Goal: Obtain resource: Obtain resource

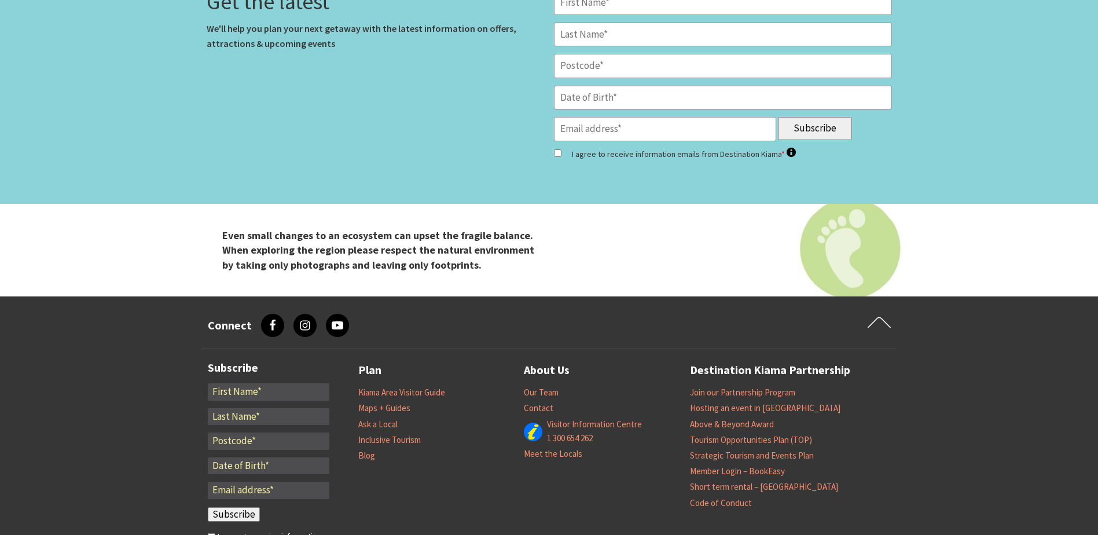
scroll to position [4838, 0]
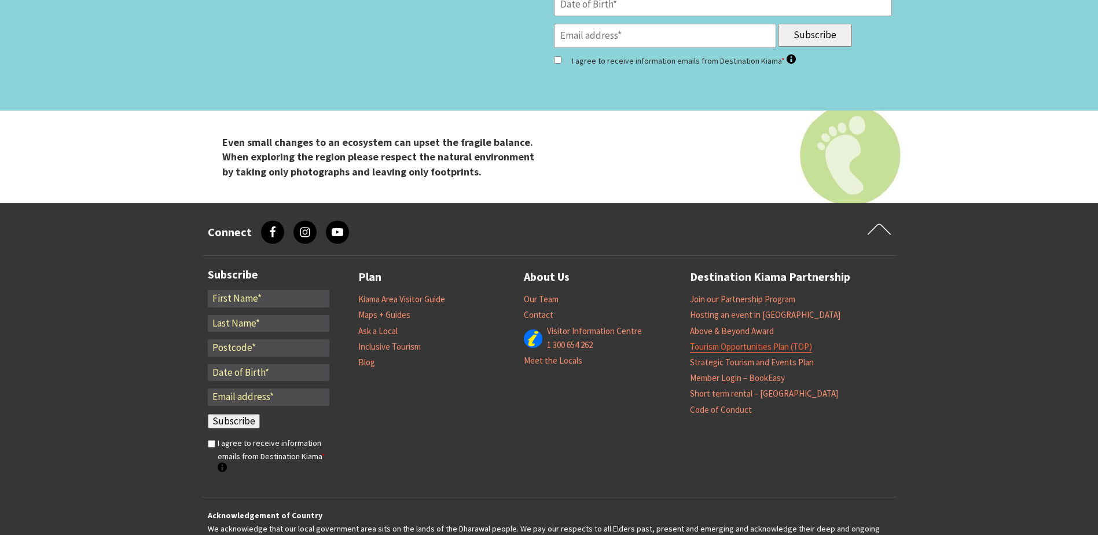
click at [716, 341] on link "Tourism Opportunities Plan (TOP)" at bounding box center [751, 347] width 122 height 12
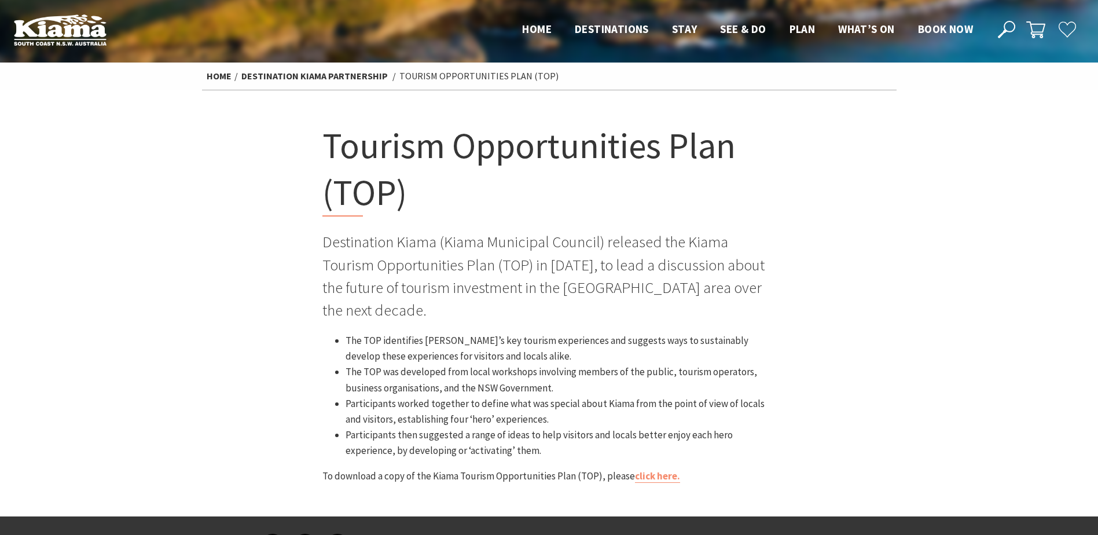
scroll to position [58, 0]
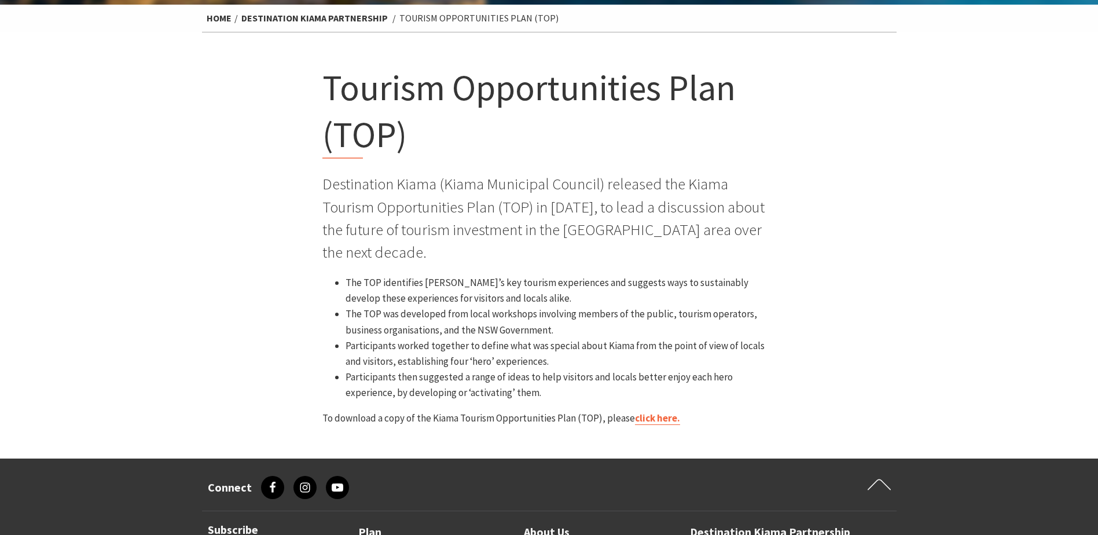
click at [652, 411] on link "click here." at bounding box center [657, 417] width 45 height 13
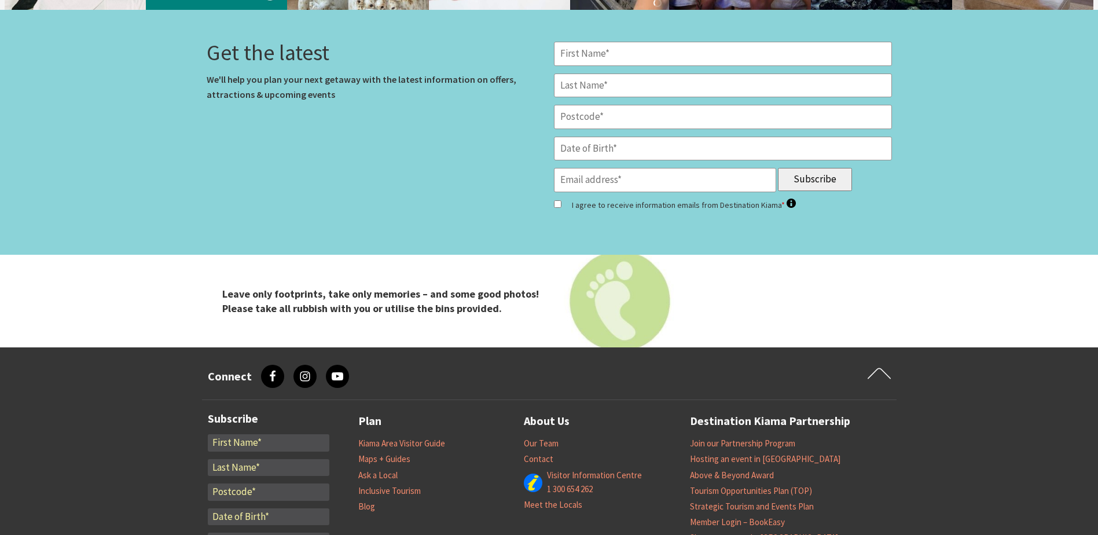
scroll to position [4831, 0]
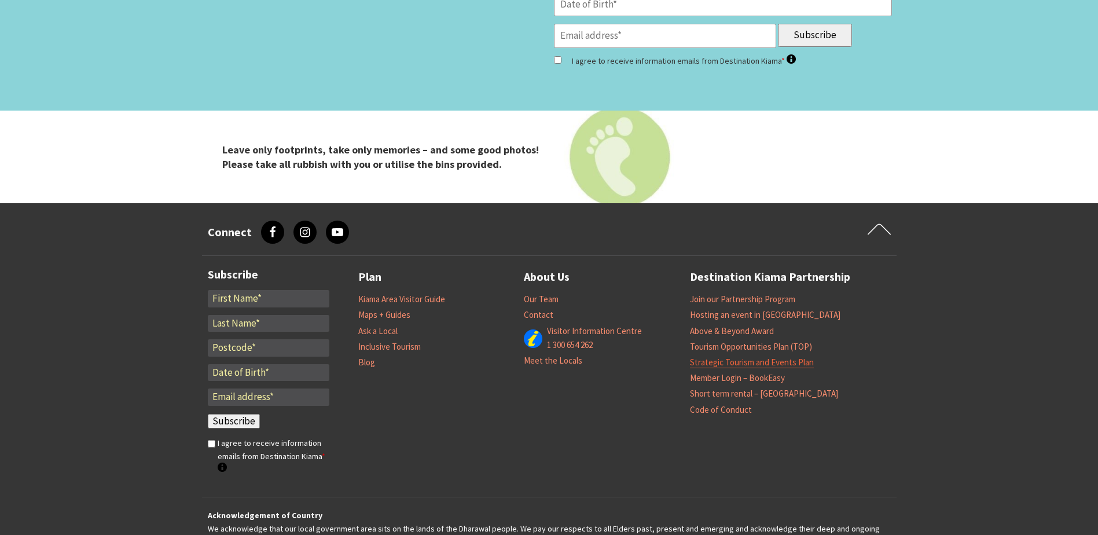
click at [716, 356] on link "Strategic Tourism and Events Plan" at bounding box center [752, 362] width 124 height 12
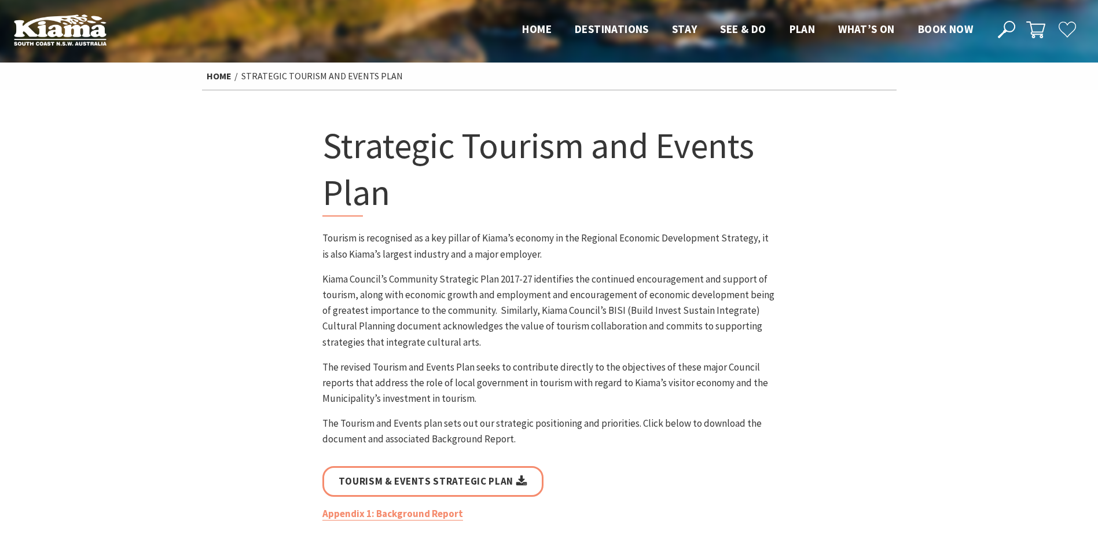
scroll to position [116, 0]
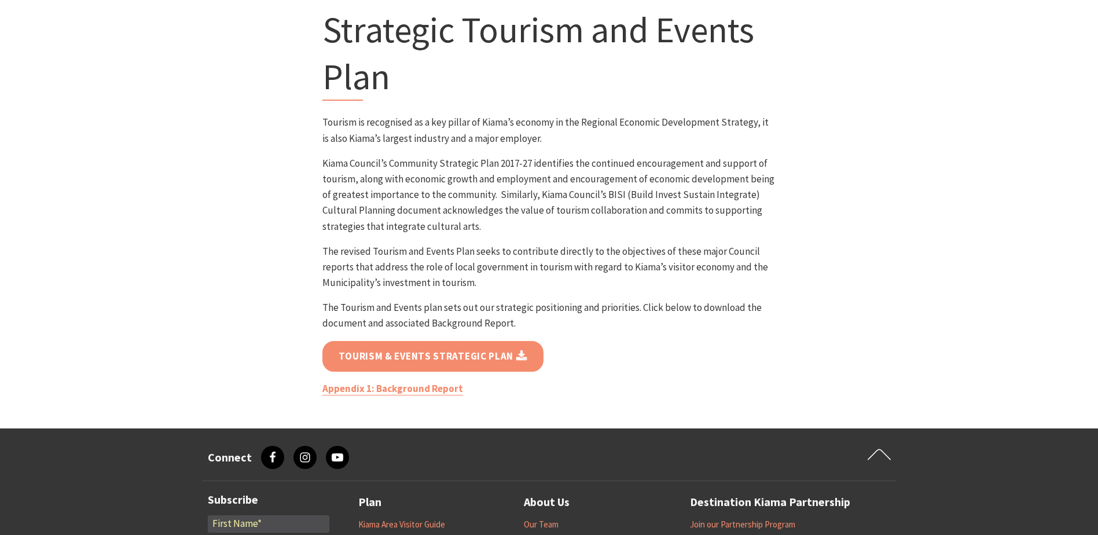
click at [416, 370] on link "Tourism & Events Strategic Plan" at bounding box center [433, 356] width 222 height 31
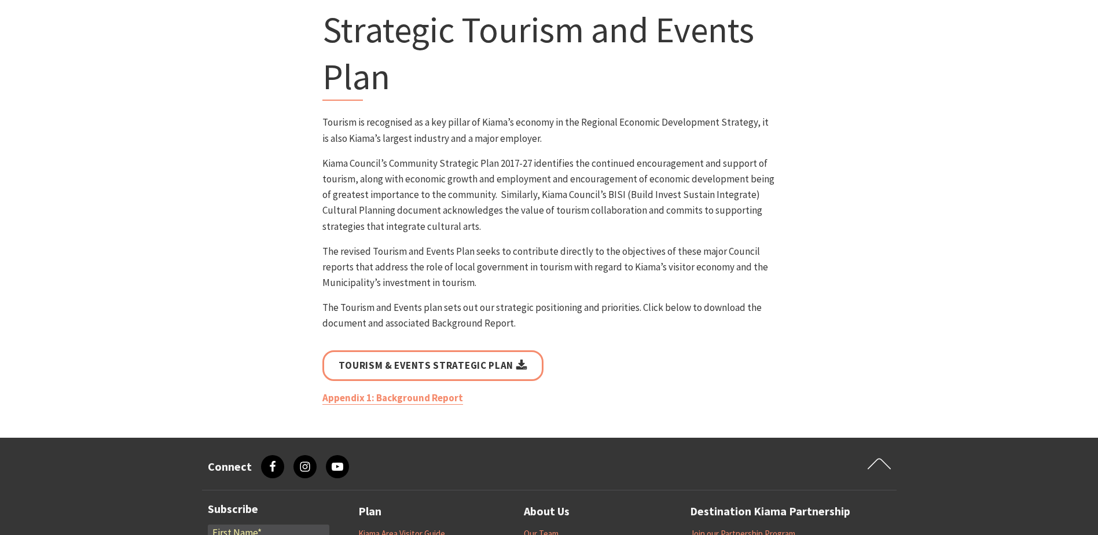
scroll to position [405, 0]
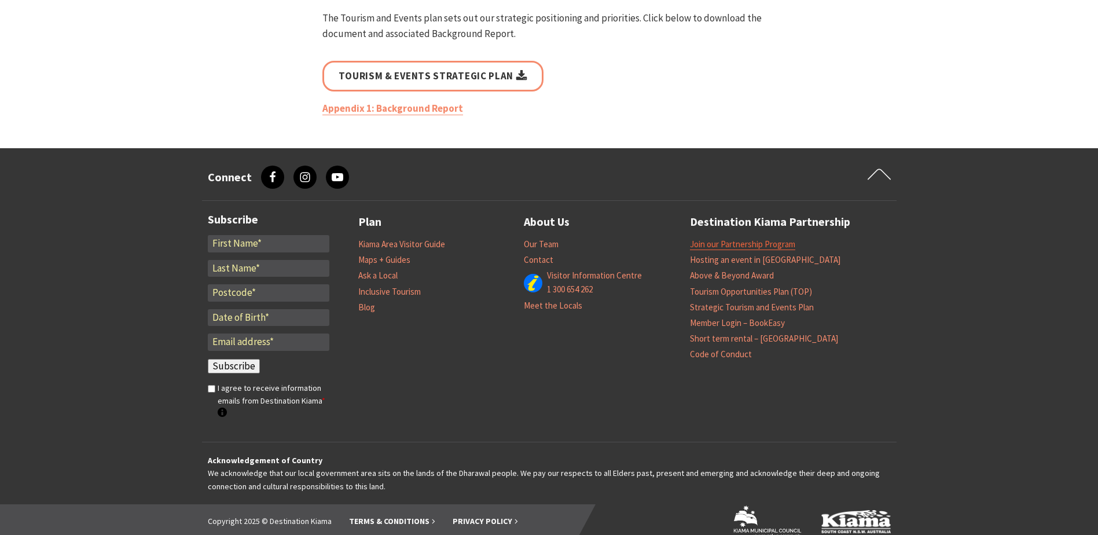
click at [710, 242] on link "Join our Partnership Program" at bounding box center [742, 244] width 105 height 12
